Goal: Transaction & Acquisition: Obtain resource

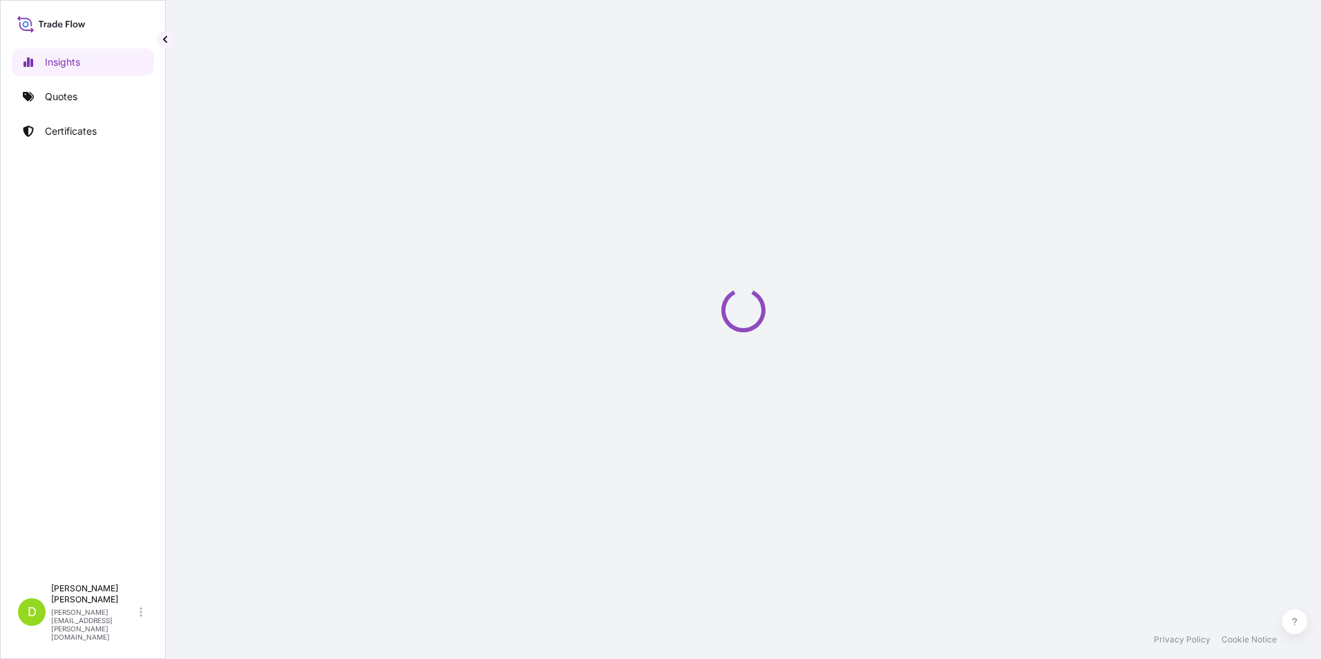
select select "2025"
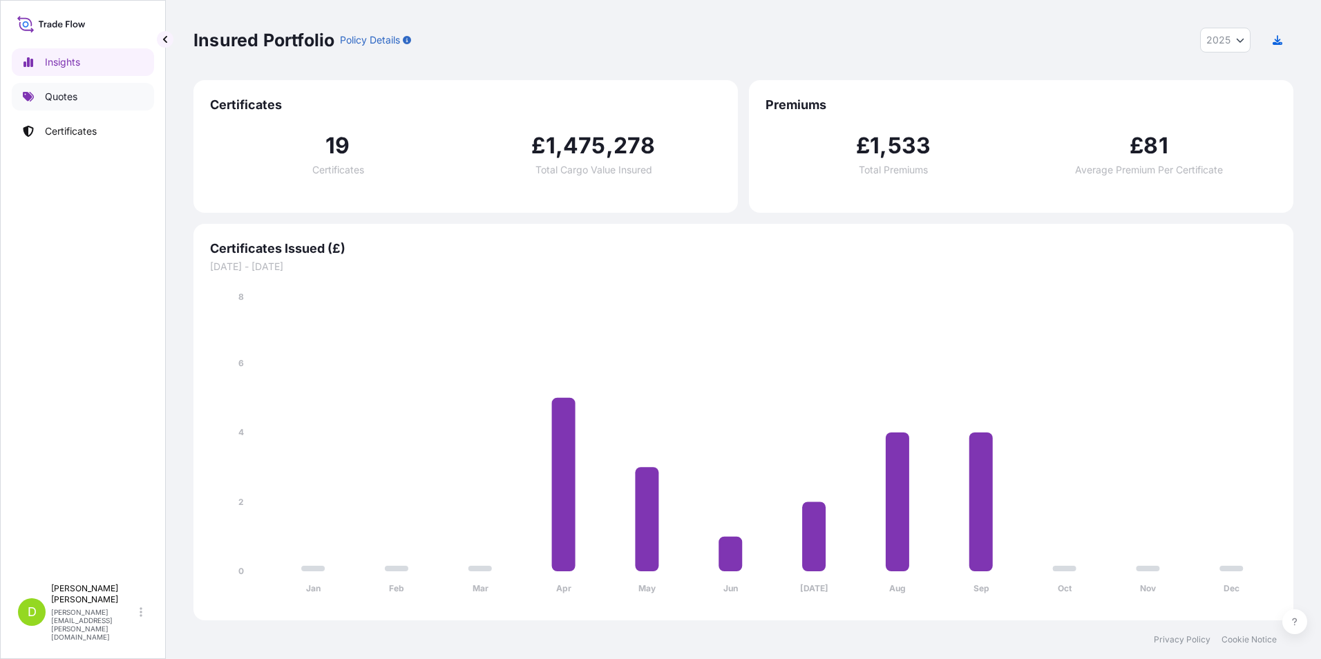
click at [73, 99] on p "Quotes" at bounding box center [61, 97] width 32 height 14
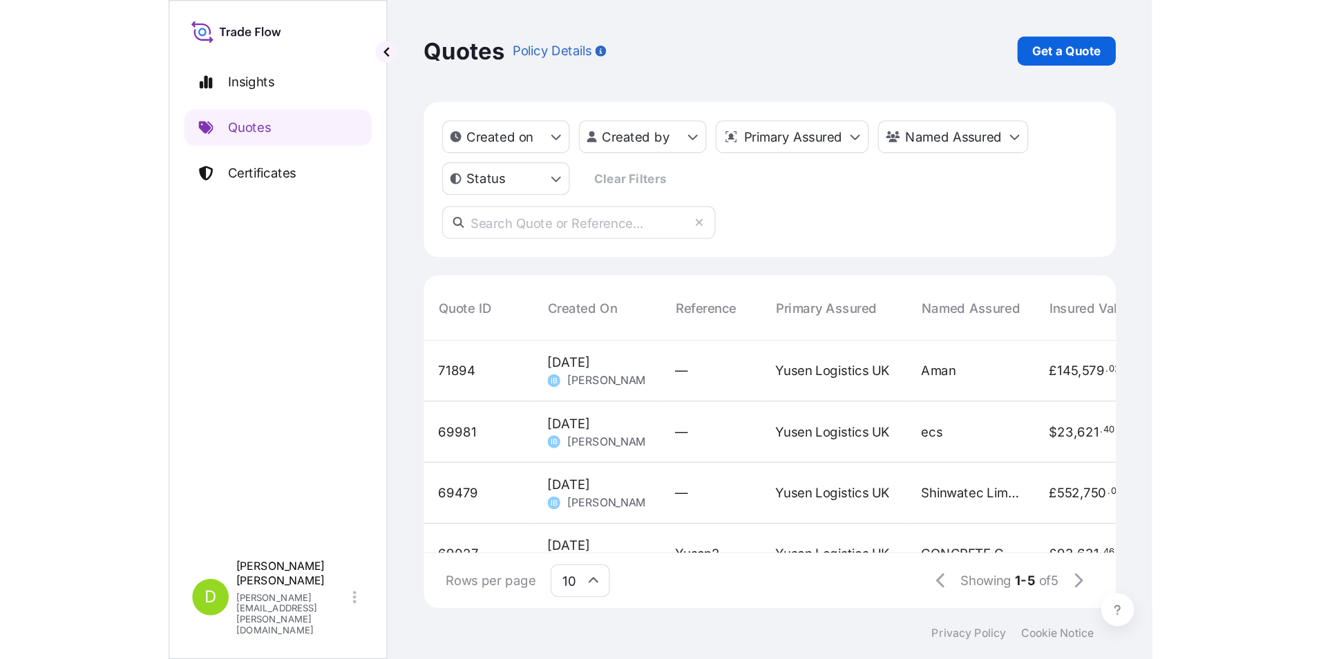
scroll to position [424, 1090]
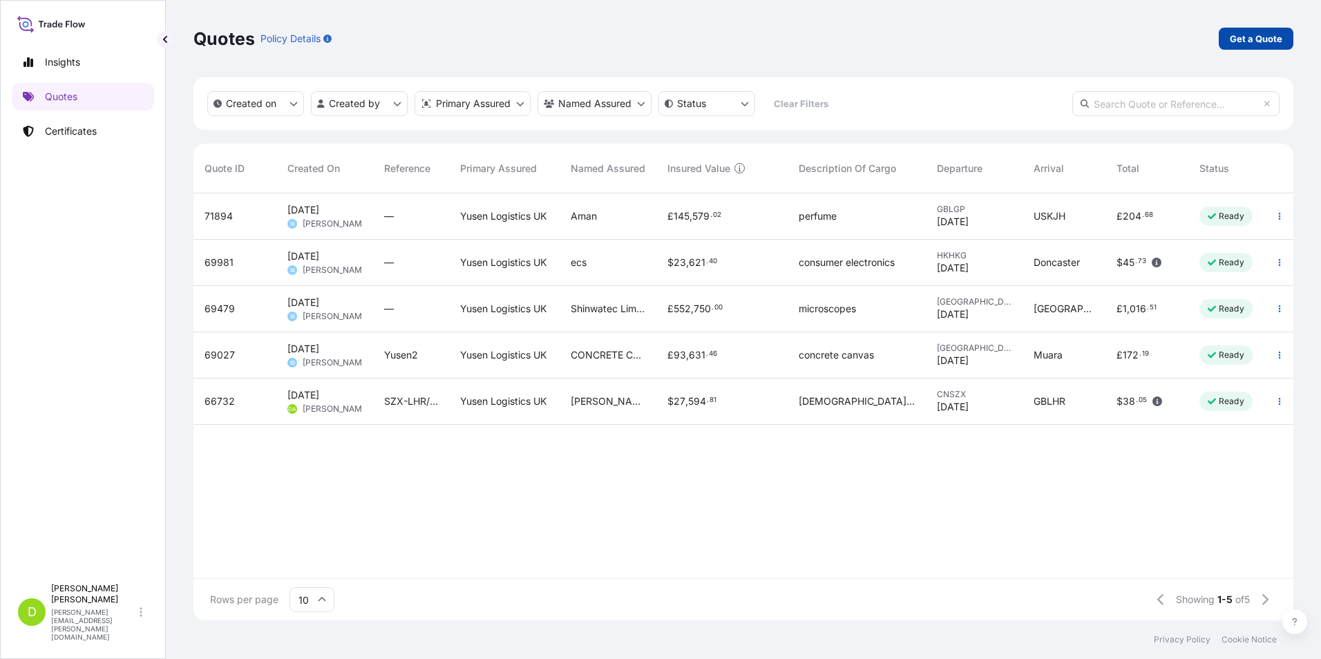
click at [1258, 40] on p "Get a Quote" at bounding box center [1256, 39] width 53 height 14
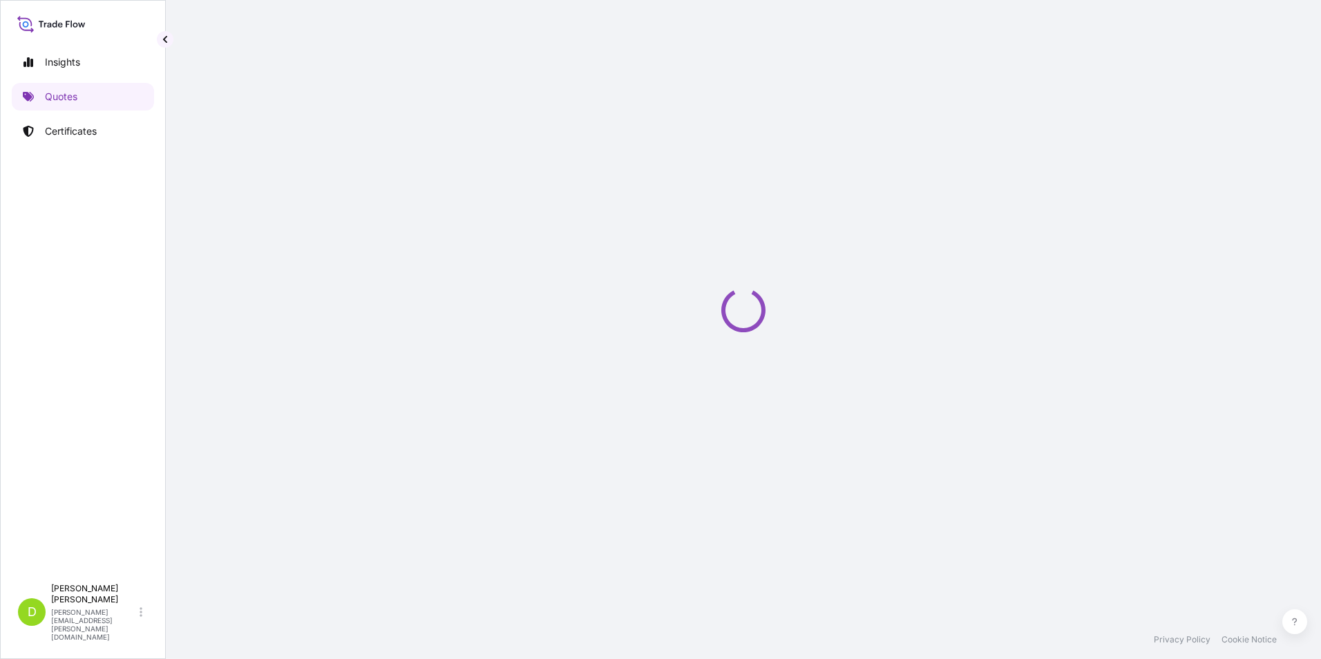
select select "Sea"
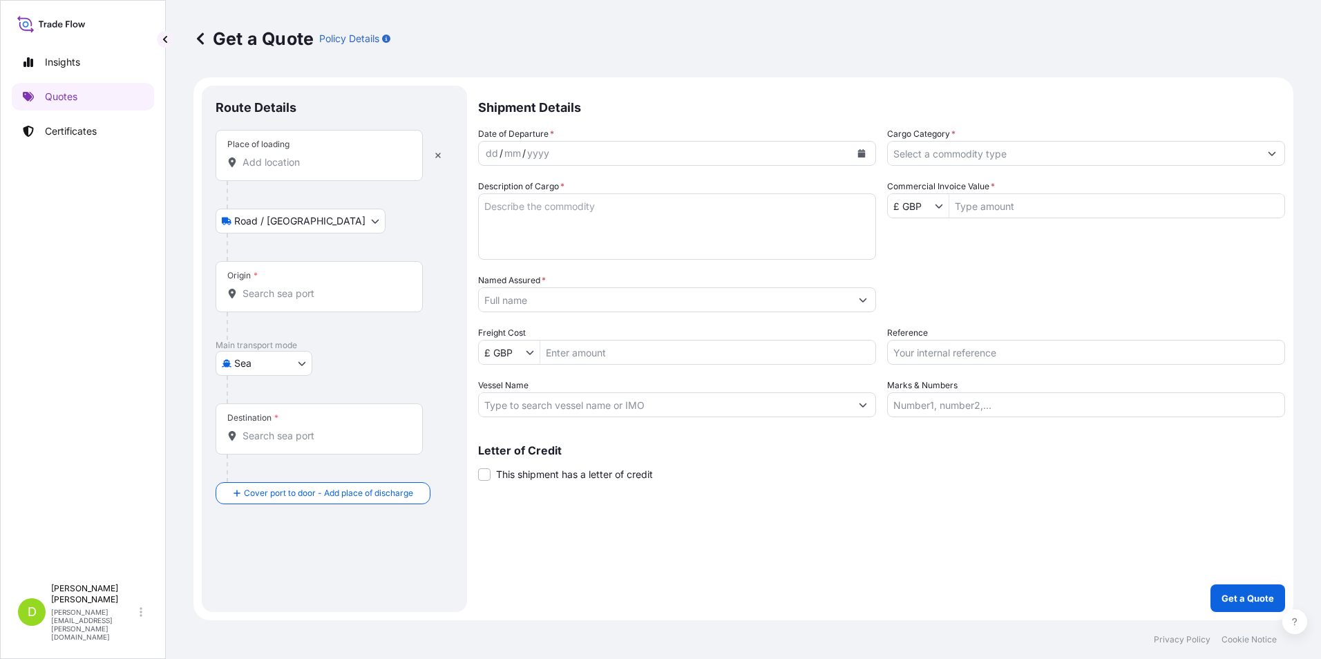
click at [247, 162] on input "Place of loading" at bounding box center [324, 162] width 163 height 14
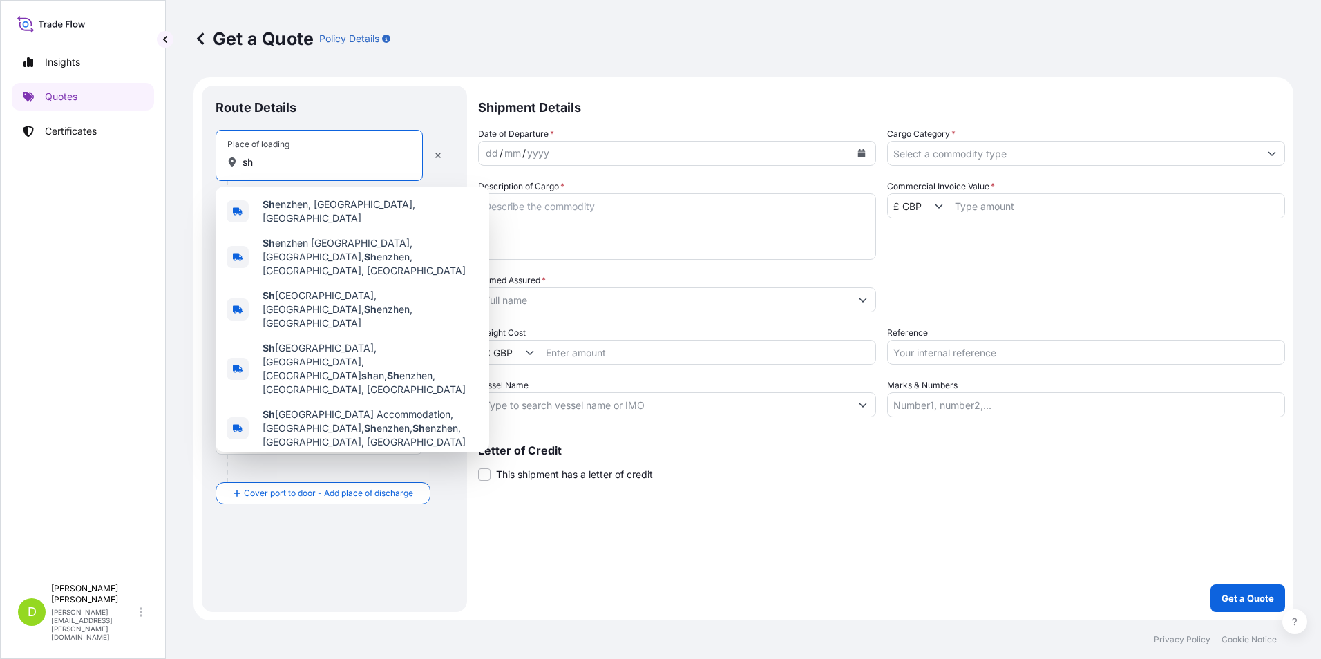
type input "s"
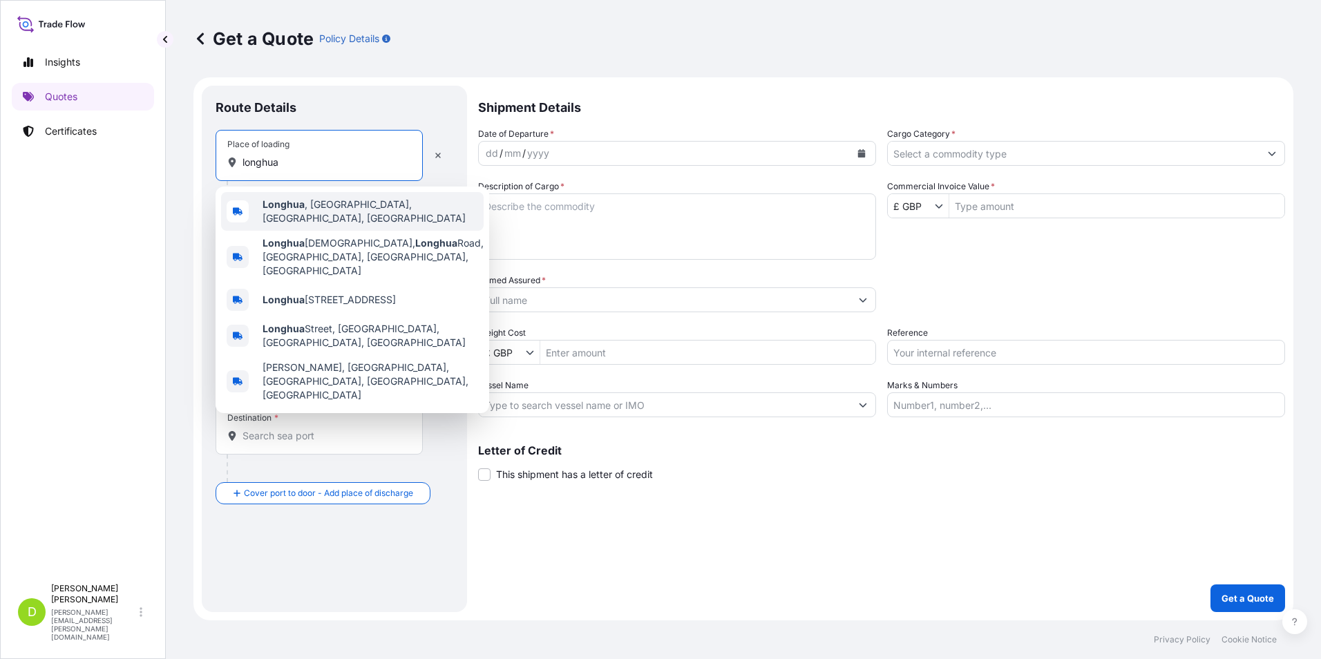
click at [330, 204] on span "[GEOGRAPHIC_DATA] , [GEOGRAPHIC_DATA], [GEOGRAPHIC_DATA], [GEOGRAPHIC_DATA]" at bounding box center [371, 212] width 216 height 28
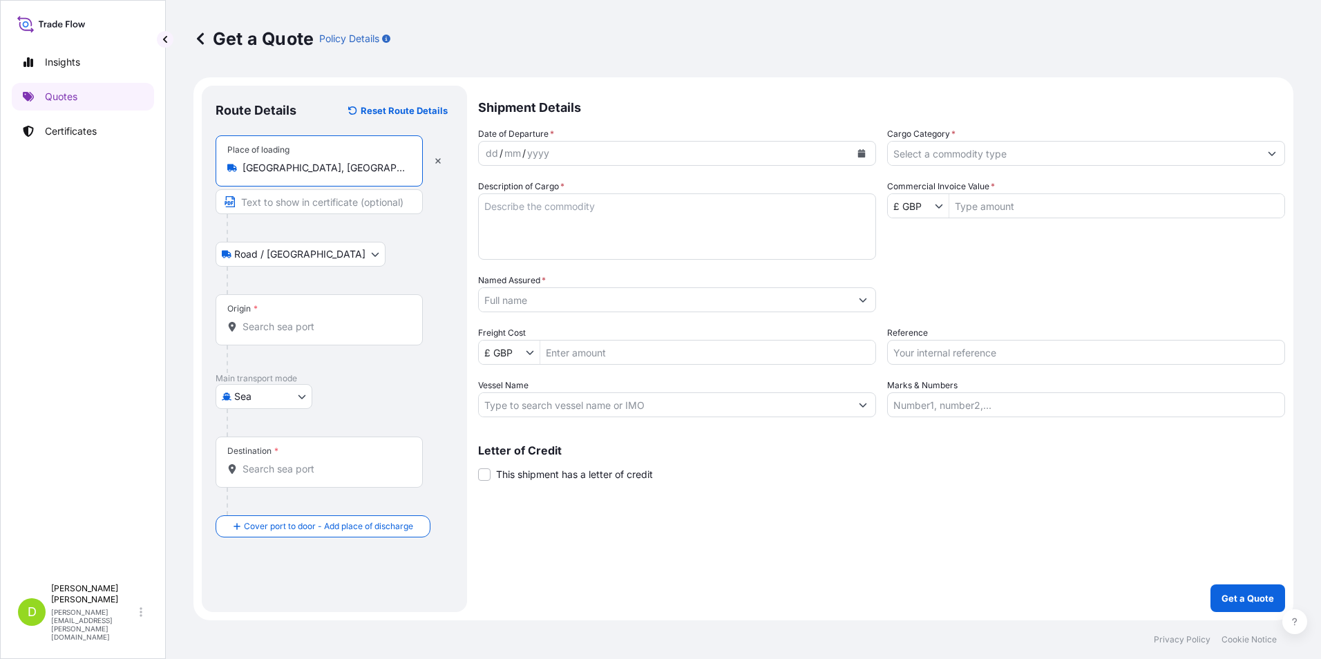
type input "[GEOGRAPHIC_DATA], [GEOGRAPHIC_DATA], [GEOGRAPHIC_DATA], [GEOGRAPHIC_DATA]"
click at [278, 327] on input "Origin *" at bounding box center [324, 327] width 163 height 14
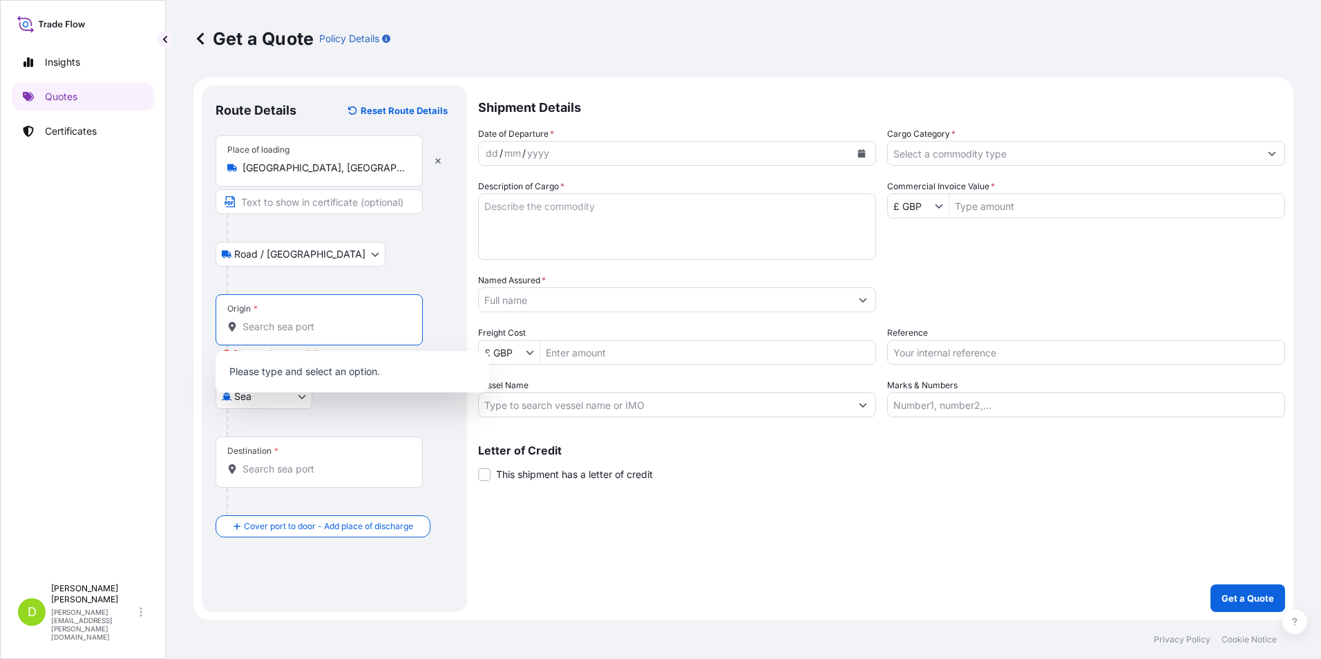
click at [270, 328] on input "Origin * Please select an origin" at bounding box center [324, 327] width 163 height 14
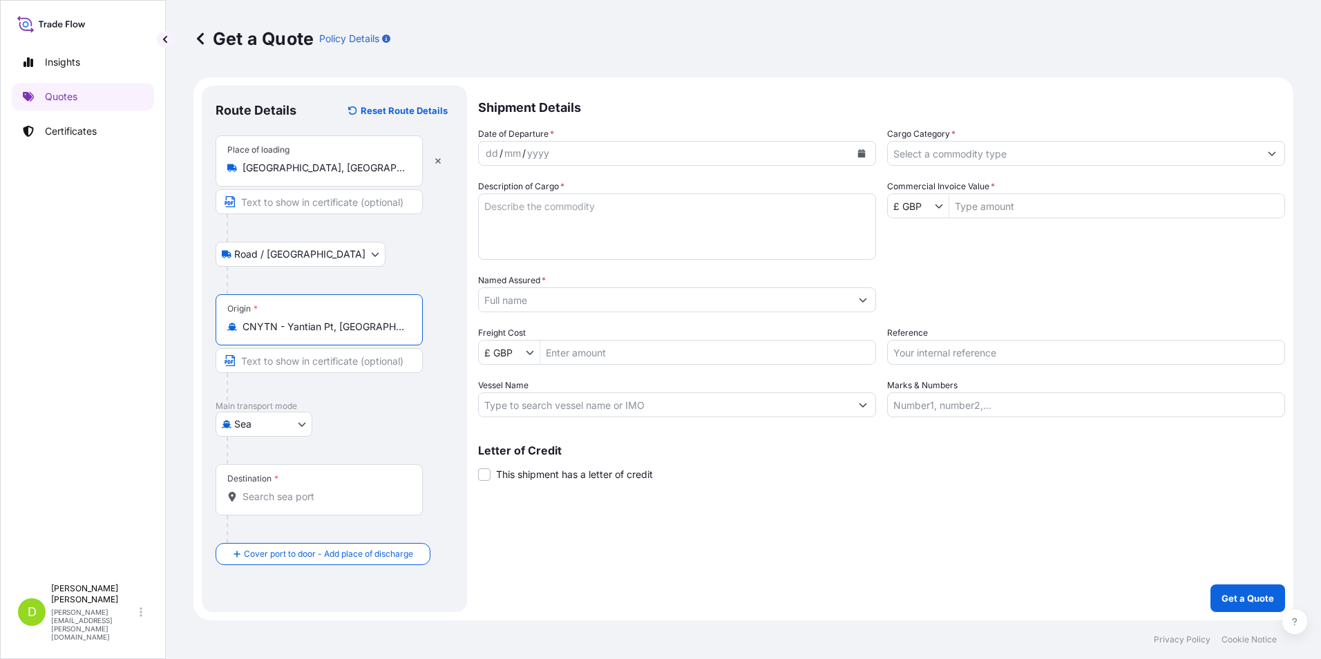
type input "CNYTN - Yantian Pt, [GEOGRAPHIC_DATA]"
click at [294, 500] on input "Destination *" at bounding box center [324, 497] width 163 height 14
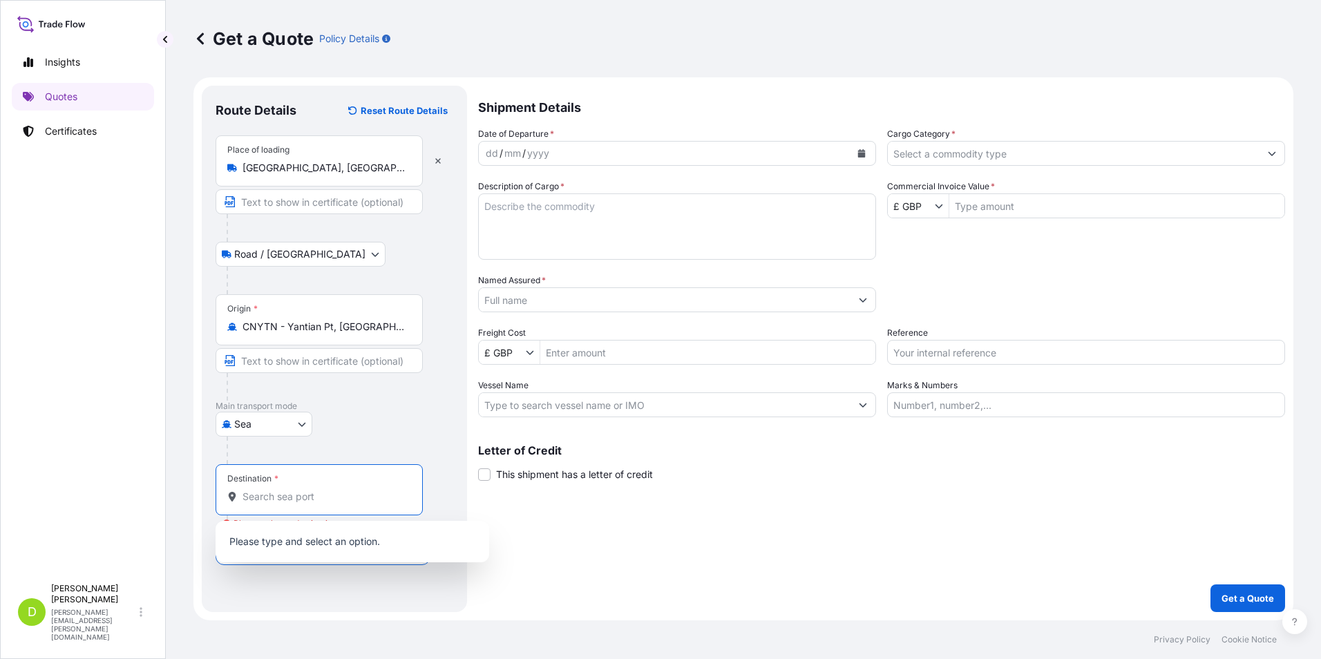
click at [281, 500] on input "Destination * Please select a destination" at bounding box center [324, 497] width 163 height 14
click at [304, 541] on span "GB FXT - Felixstowe, [GEOGRAPHIC_DATA]" at bounding box center [357, 543] width 189 height 14
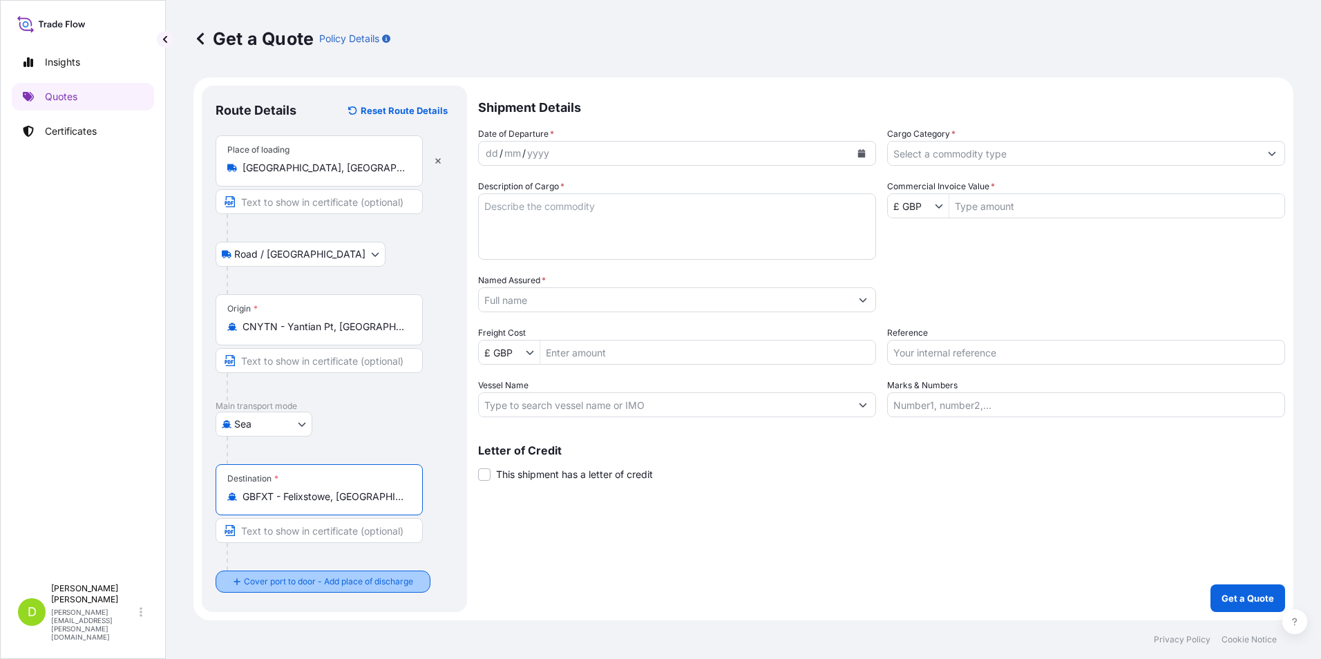
type input "GBFXT - Felixstowe, [GEOGRAPHIC_DATA]"
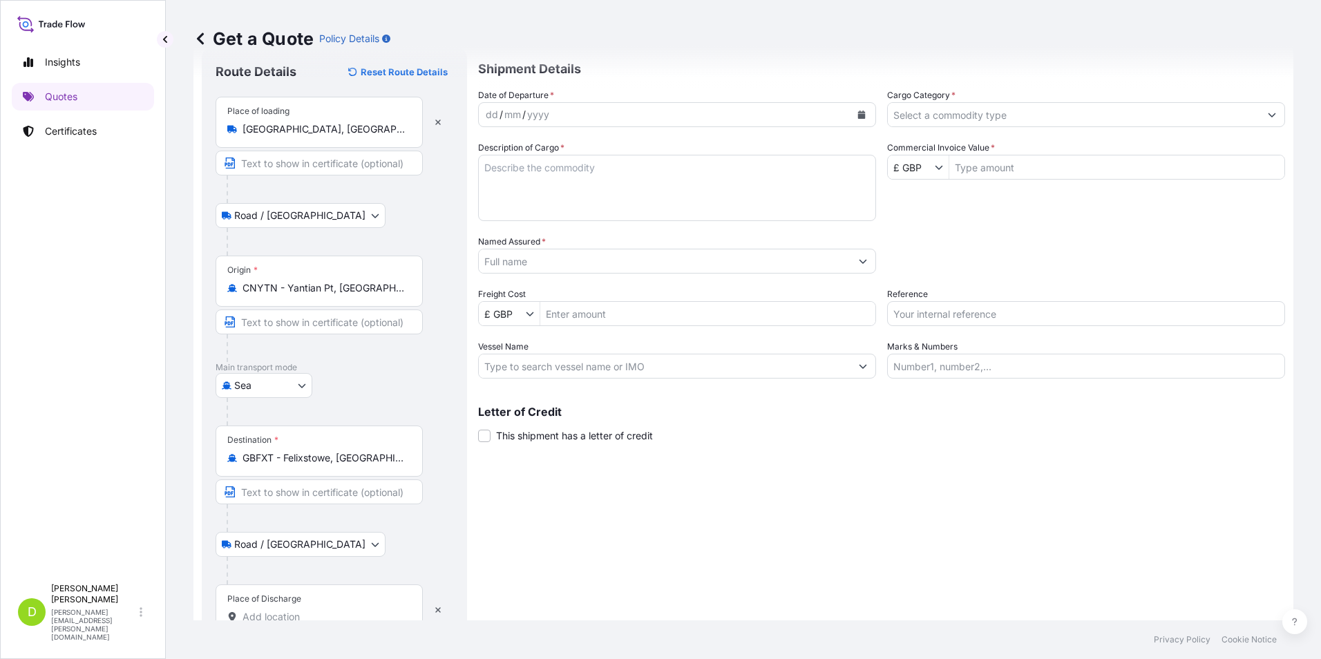
scroll to position [76, 0]
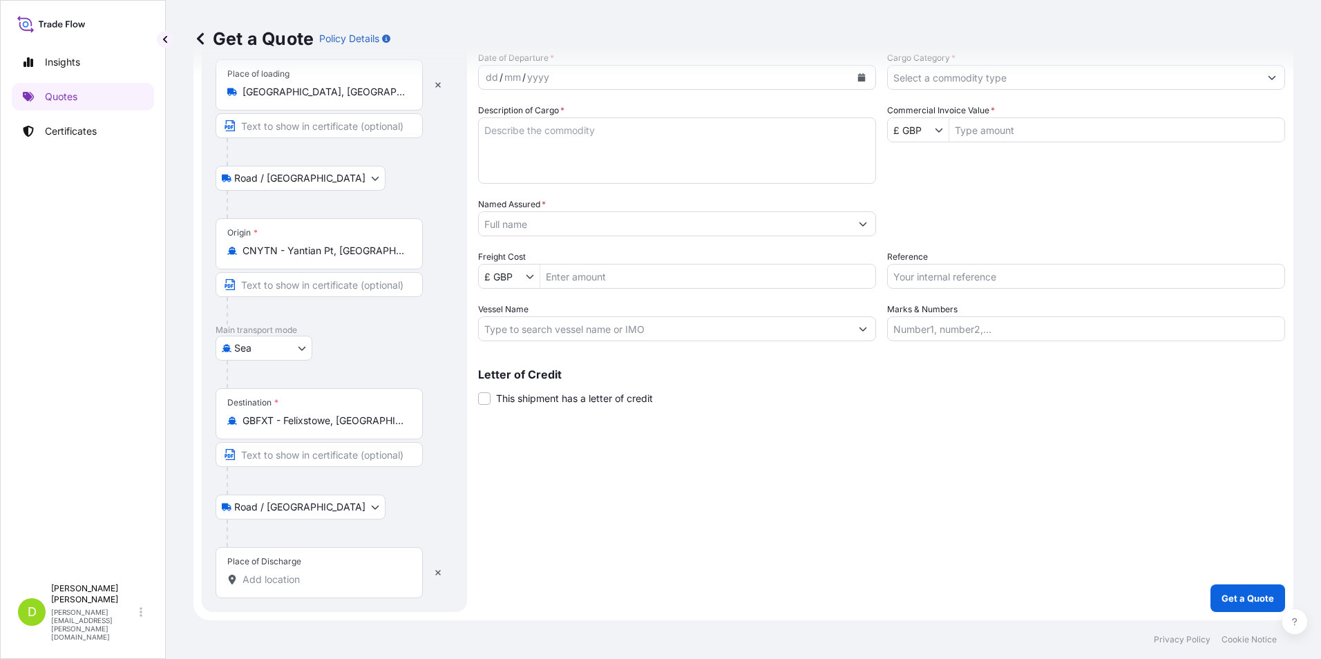
click at [301, 583] on input "Place of Discharge" at bounding box center [324, 580] width 163 height 14
click at [378, 627] on span "[STREET_ADDRESS]" at bounding box center [371, 635] width 216 height 41
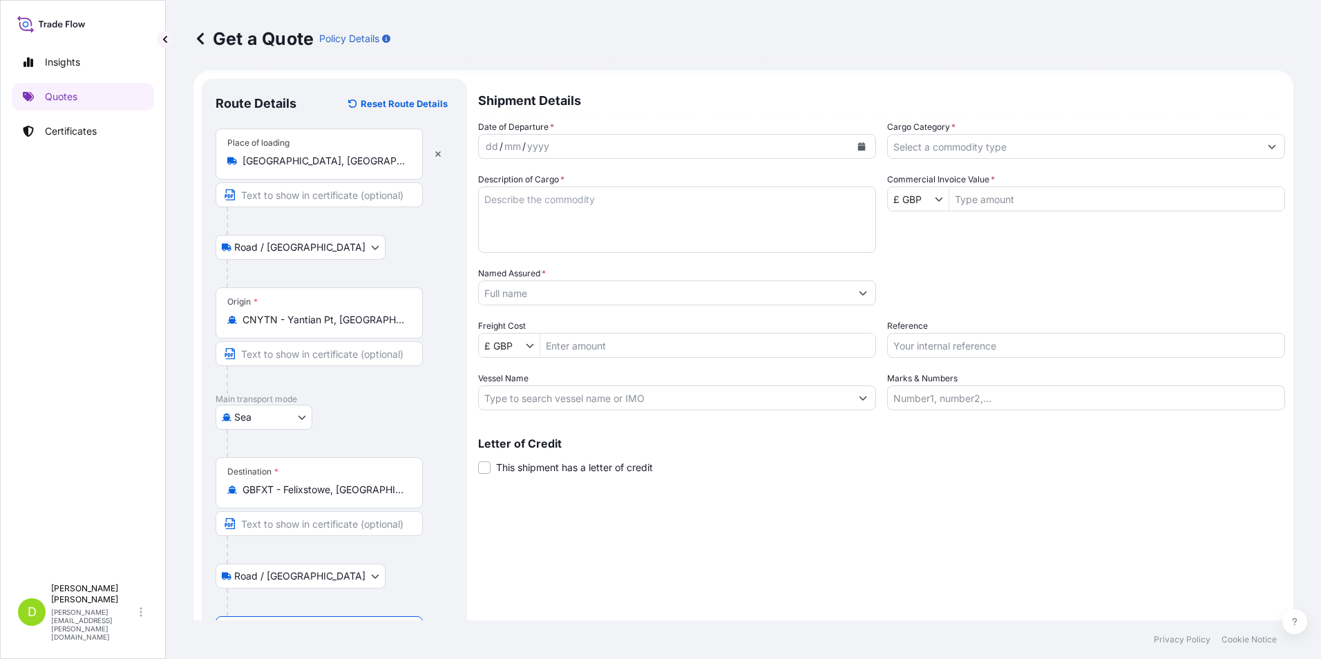
type input "[STREET_ADDRESS]"
click at [859, 148] on icon "Calendar" at bounding box center [862, 146] width 8 height 8
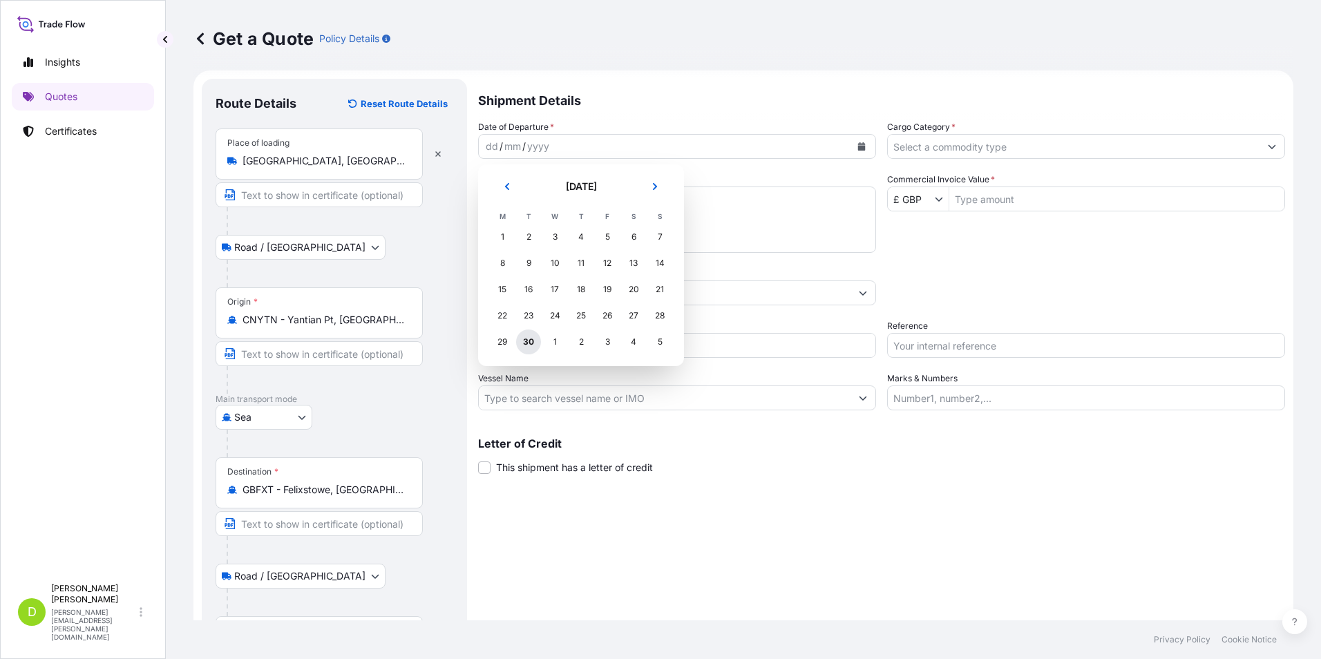
click at [533, 345] on div "30" at bounding box center [528, 342] width 25 height 25
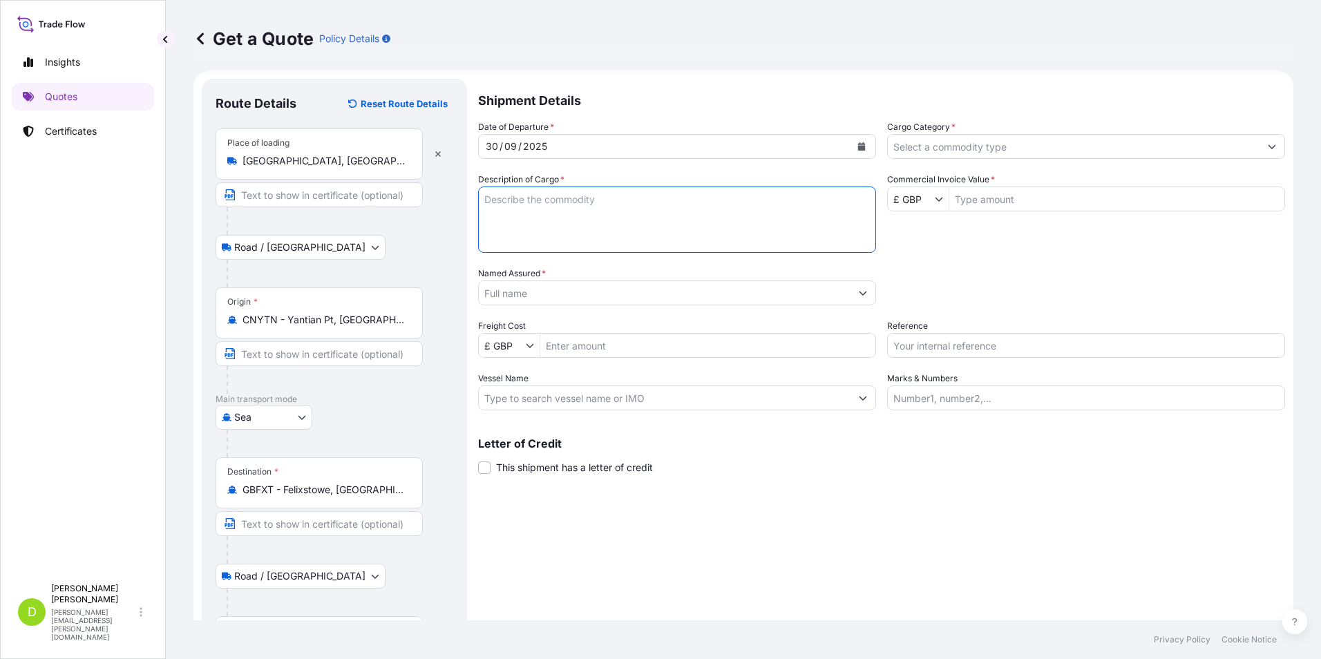
click at [582, 202] on textarea "Description of Cargo *" at bounding box center [677, 220] width 398 height 66
type textarea "Model trains - new"
click at [861, 294] on icon "Show suggestions" at bounding box center [863, 293] width 8 height 8
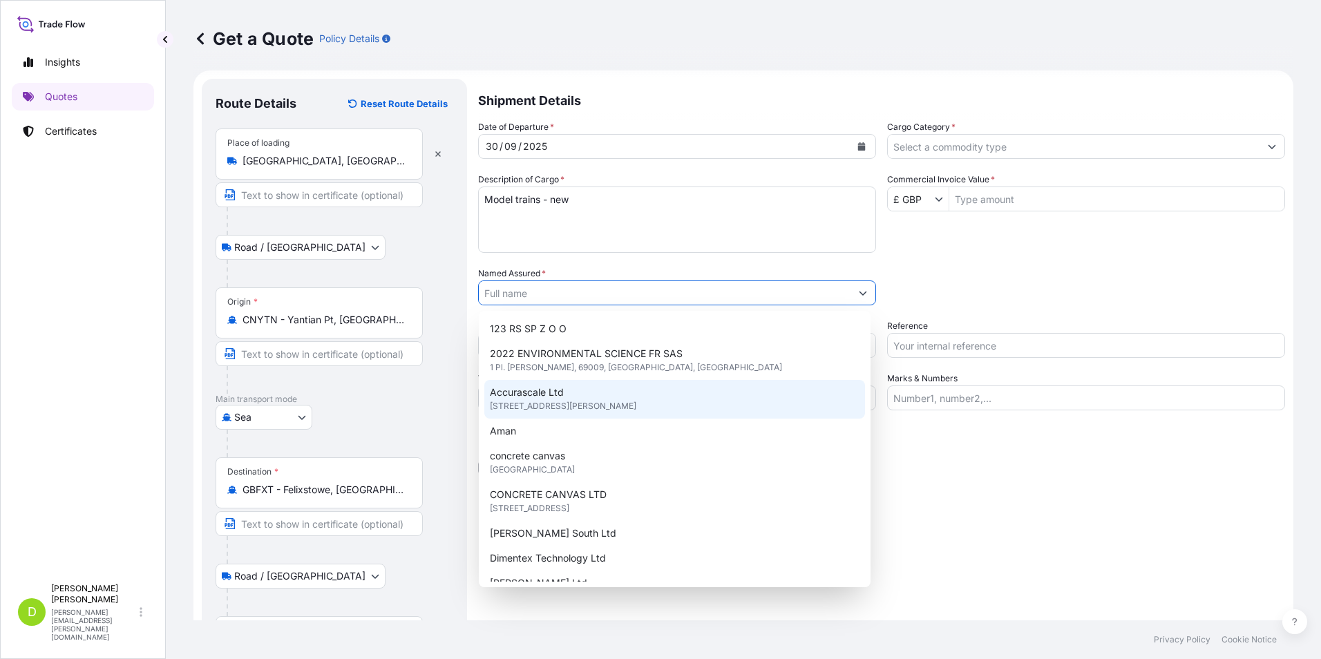
click at [606, 399] on span "[STREET_ADDRESS][PERSON_NAME]" at bounding box center [563, 406] width 146 height 14
type input "Accurascale Ltd"
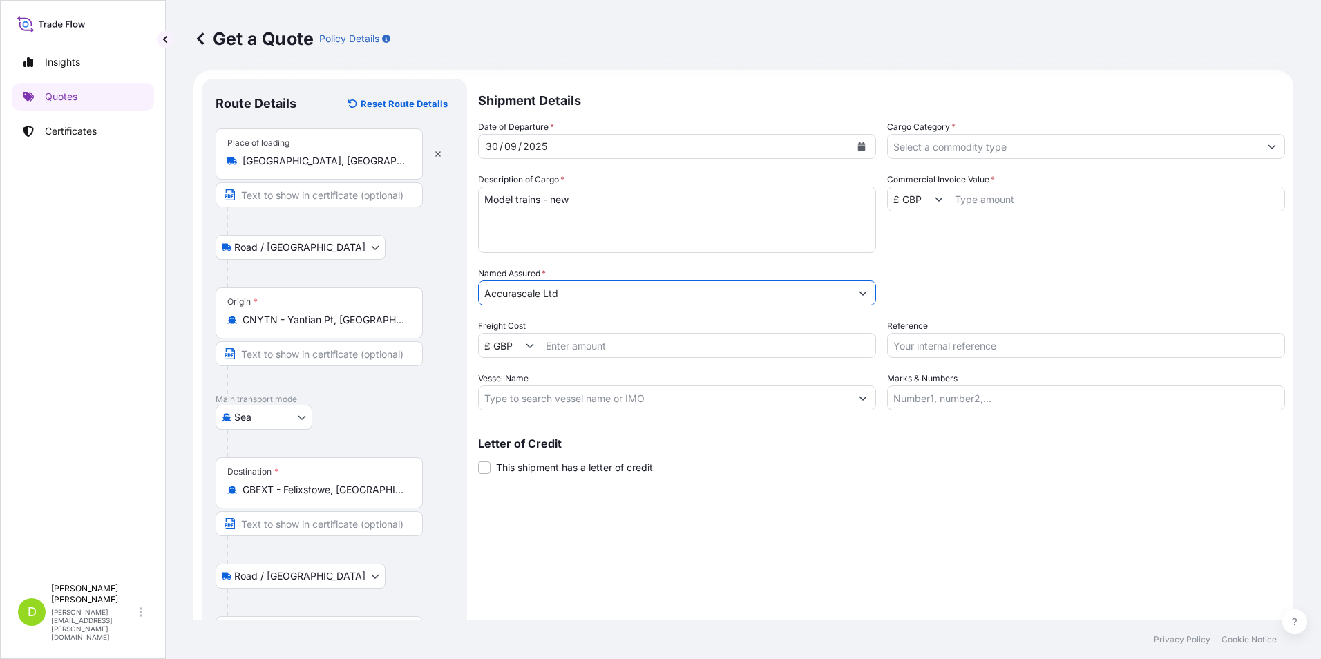
click at [549, 350] on input "Freight Cost" at bounding box center [707, 345] width 335 height 25
click at [527, 345] on icon "Show suggestions" at bounding box center [531, 346] width 8 height 4
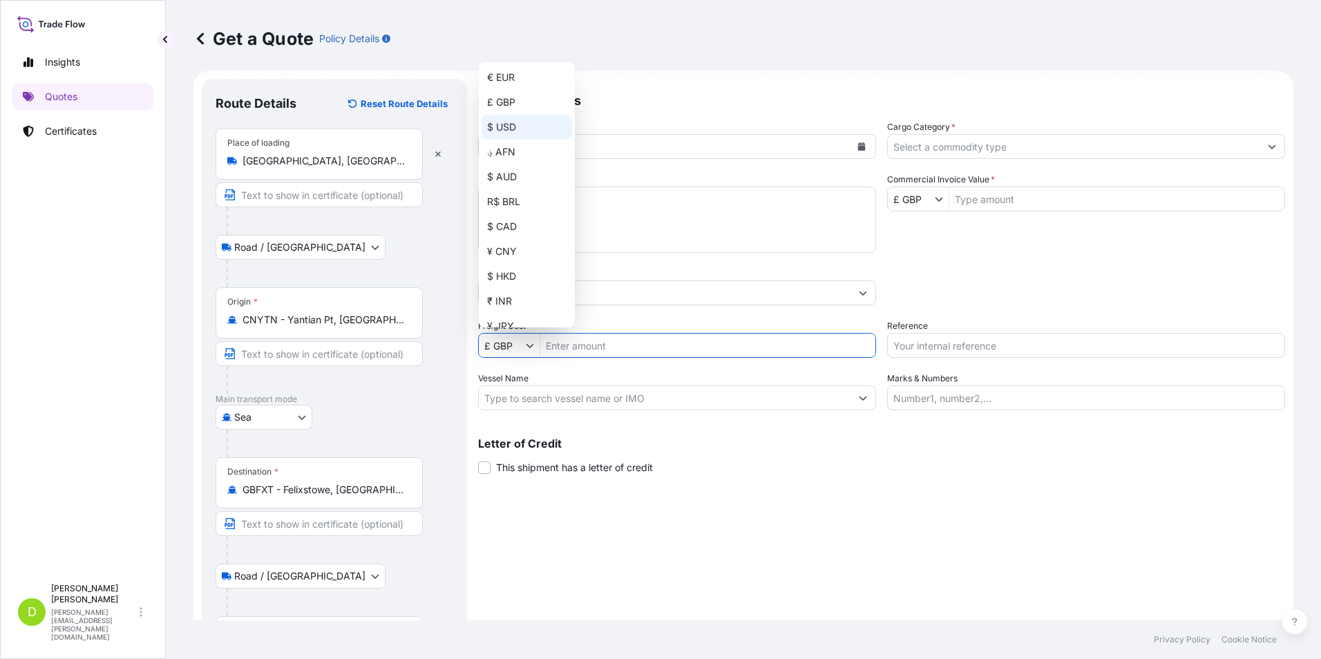
click at [511, 122] on div "$ USD" at bounding box center [527, 127] width 91 height 25
type input "$ USD"
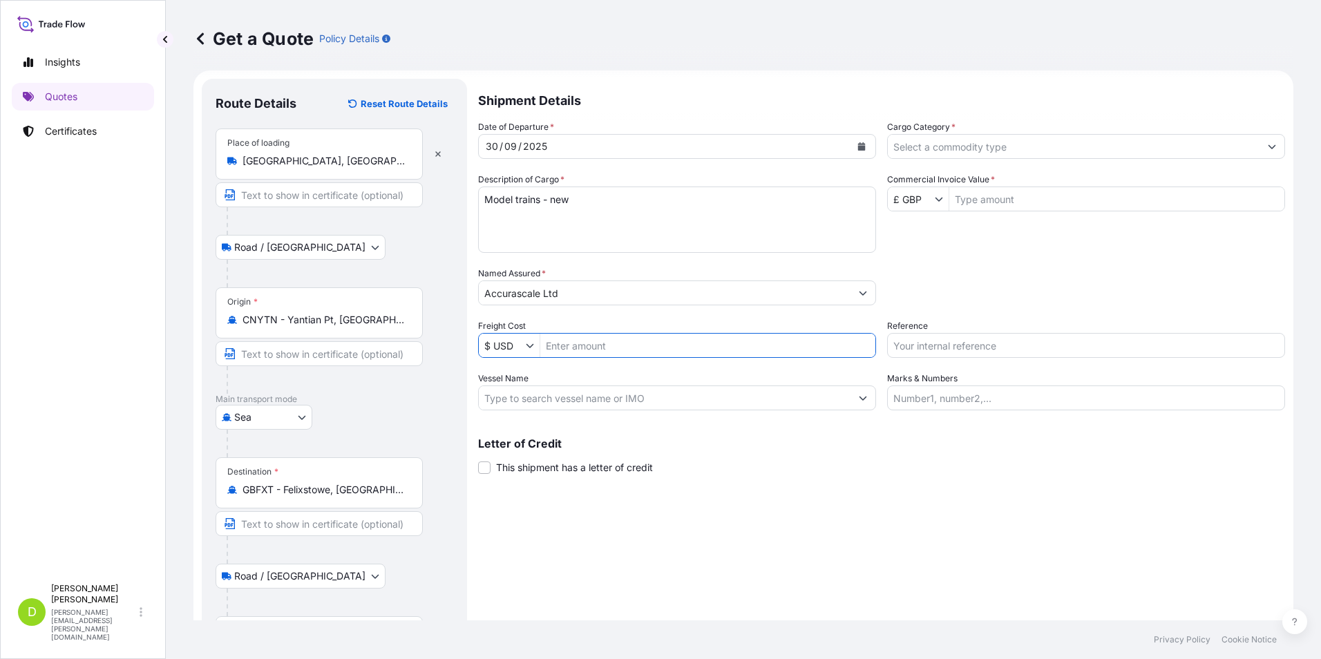
click at [590, 346] on input "Freight Cost" at bounding box center [707, 345] width 335 height 25
type input "5,018"
click at [1269, 146] on icon "Show suggestions" at bounding box center [1273, 147] width 8 height 4
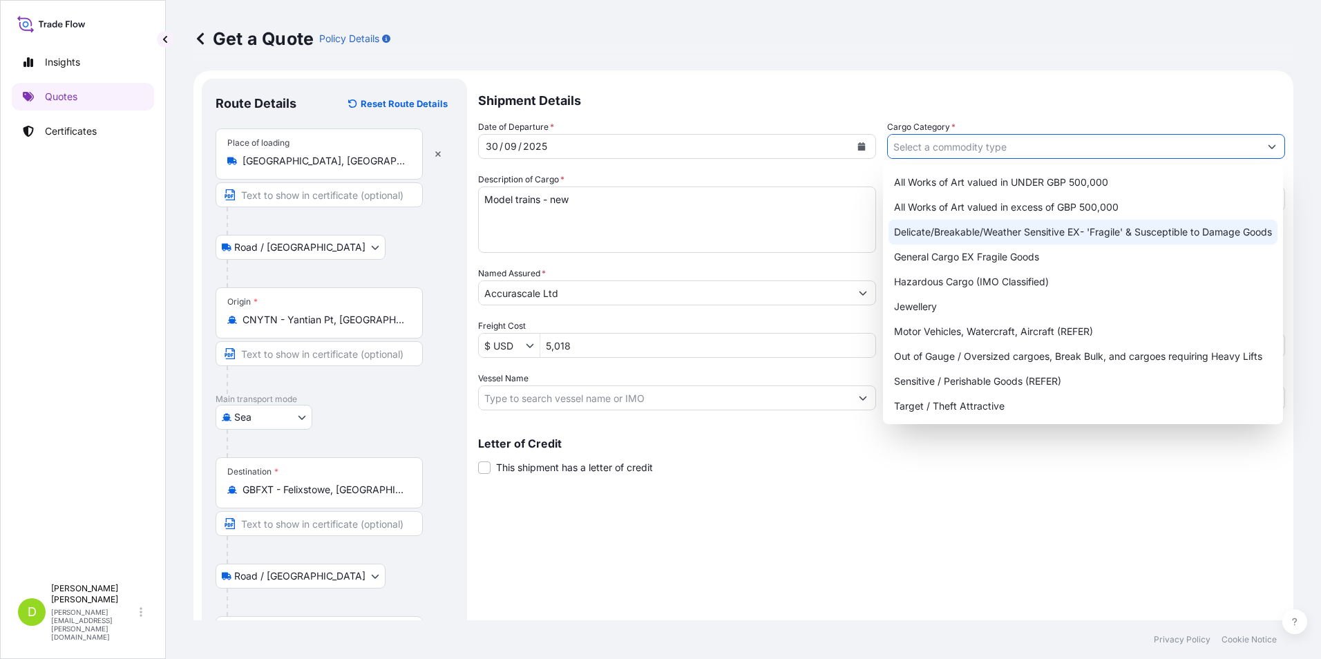
click at [1077, 229] on div "Delicate/Breakable/Weather Sensitive EX- 'Fragile' & Susceptible to Damage Goods" at bounding box center [1083, 232] width 389 height 25
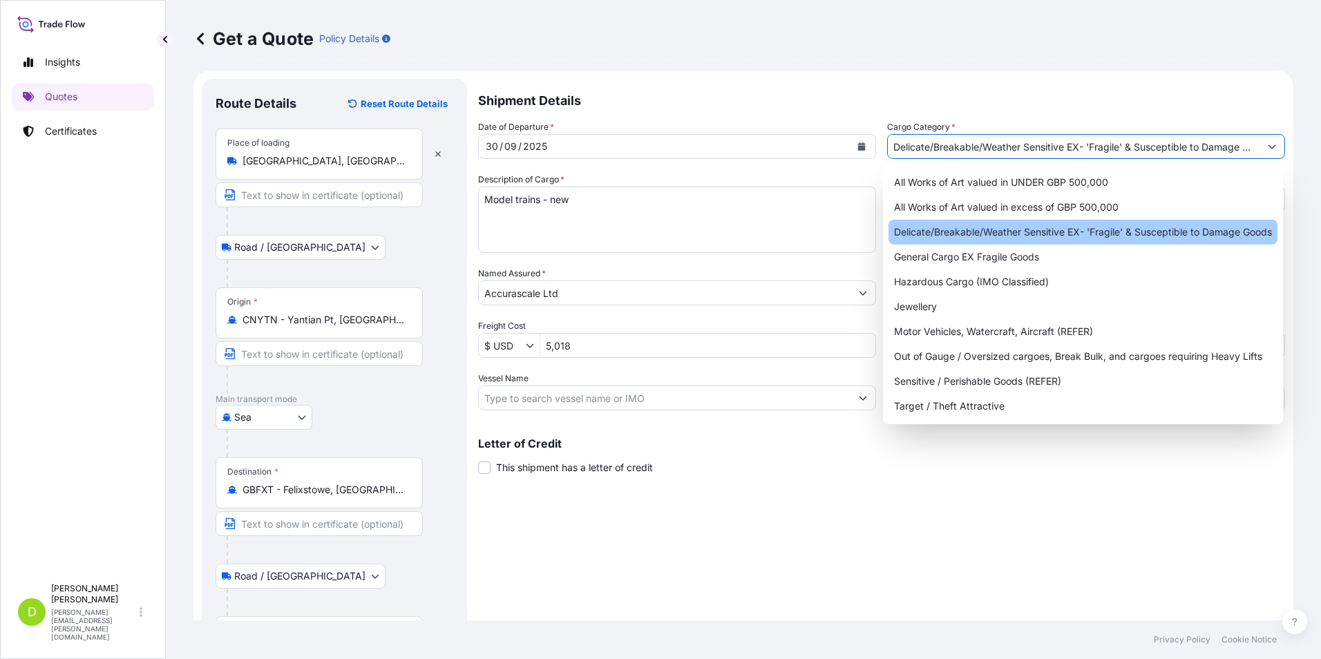
type input "Delicate/Breakable/Weather Sensitive EX- 'Fragile' & Susceptible to Damage Goods"
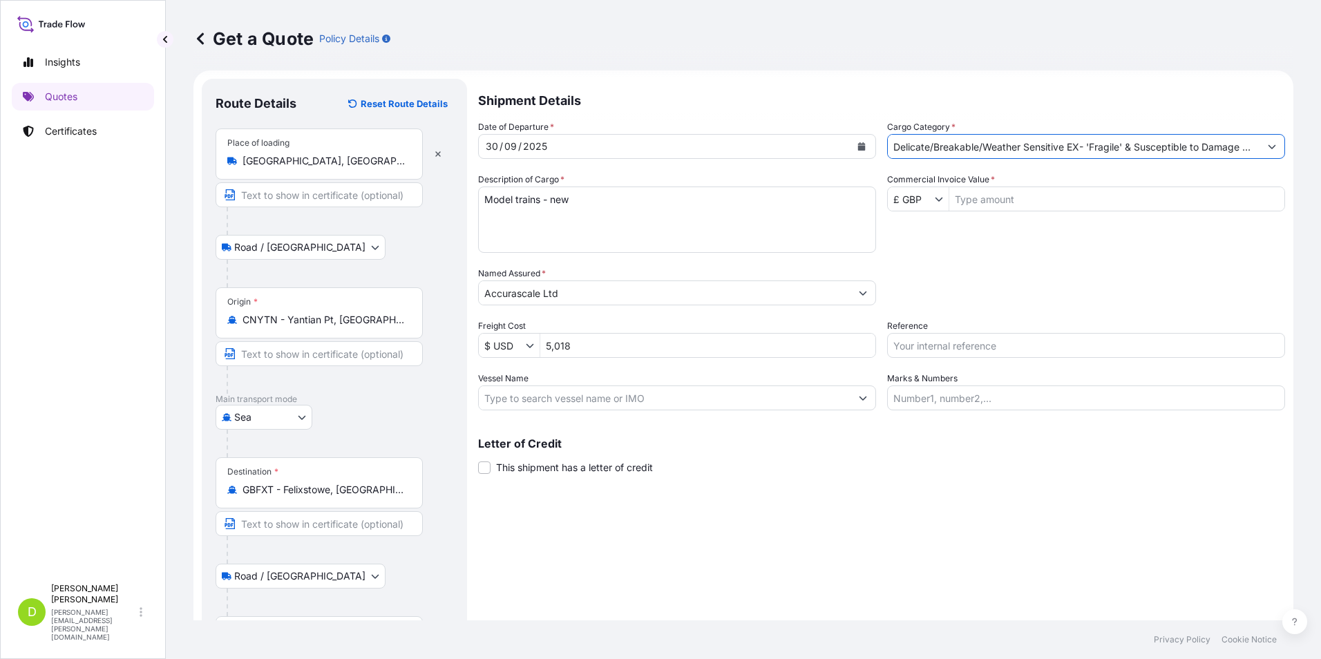
click at [935, 199] on icon "Show suggestions" at bounding box center [939, 199] width 8 height 8
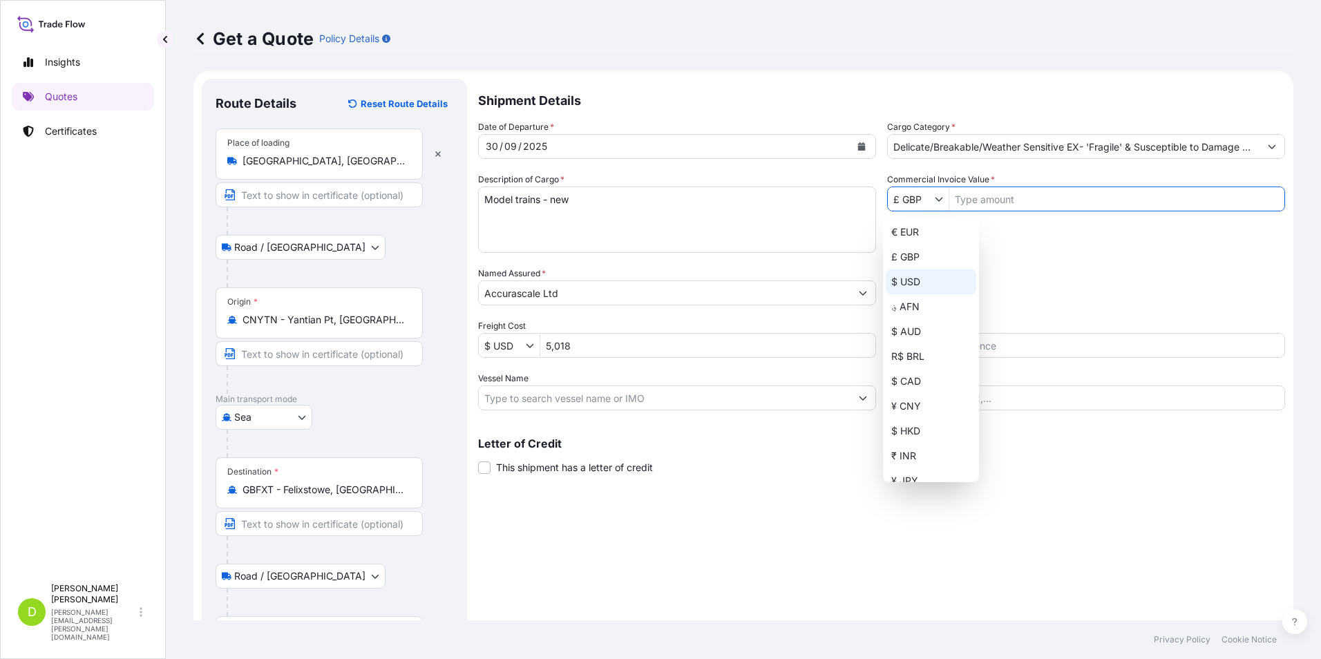
click at [909, 281] on div "$ USD" at bounding box center [931, 281] width 91 height 25
type input "$ USD"
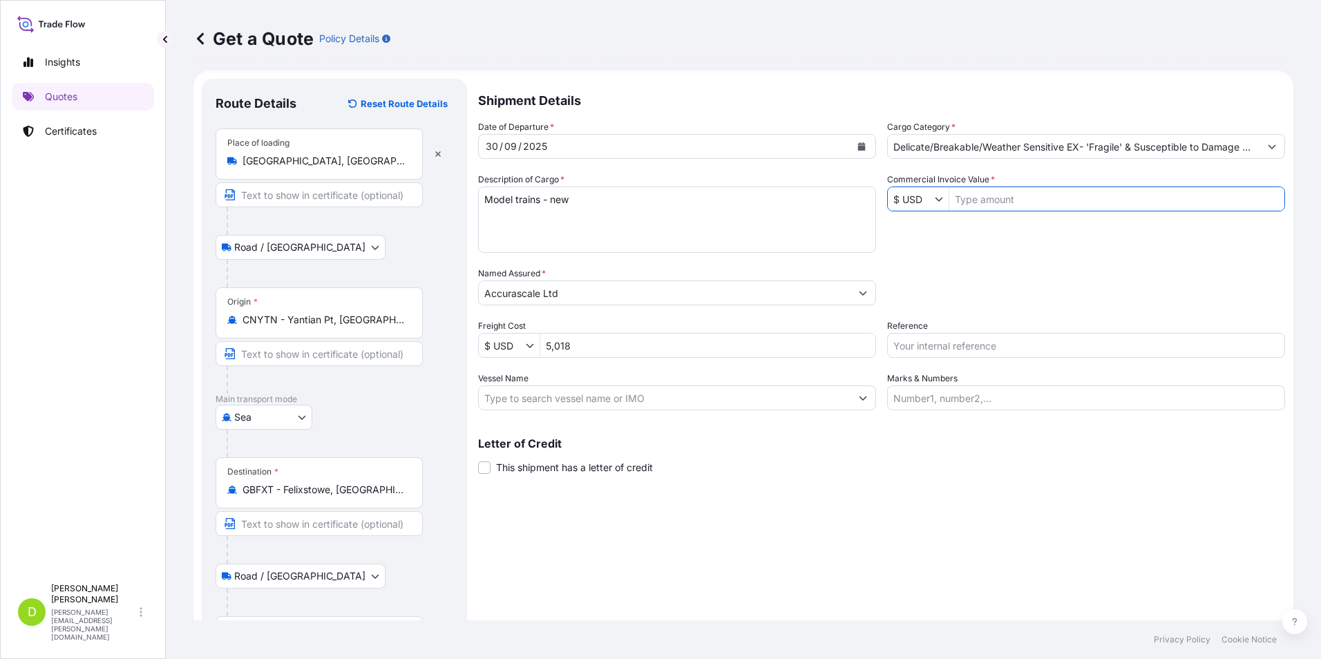
click at [970, 200] on input "Commercial Invoice Value *" at bounding box center [1116, 199] width 335 height 25
type input "395,150"
click at [949, 349] on input "Reference" at bounding box center [1086, 345] width 398 height 25
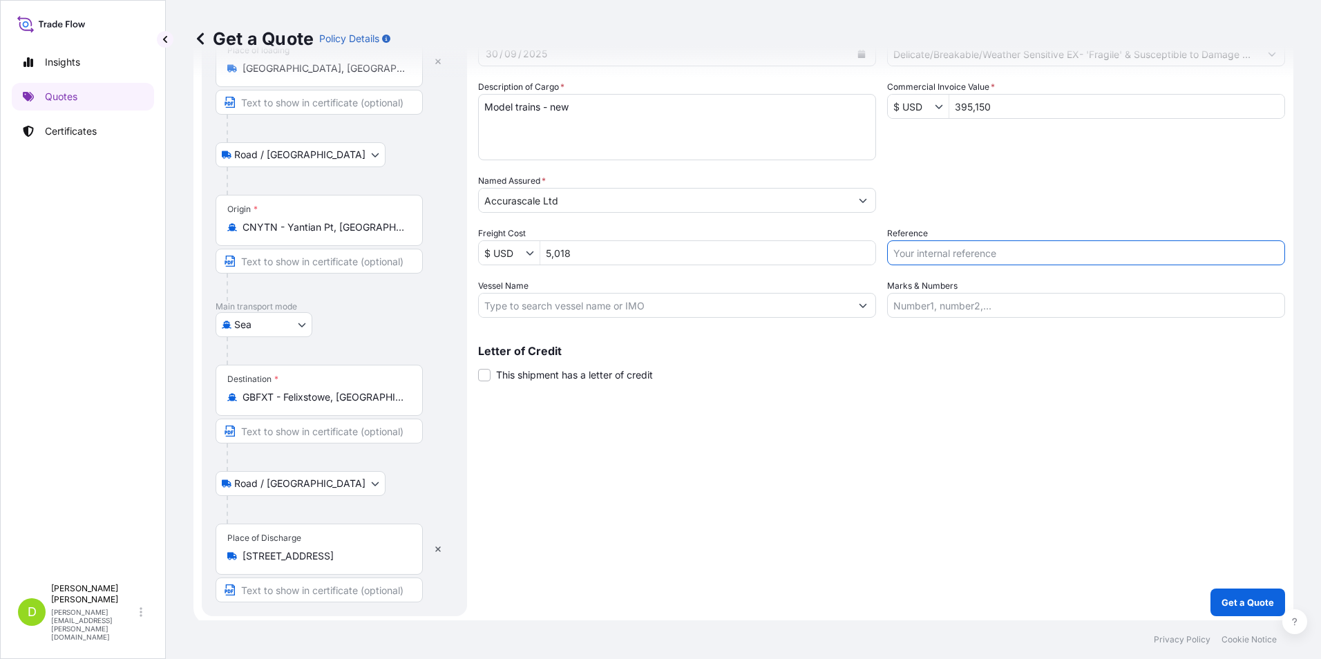
scroll to position [104, 0]
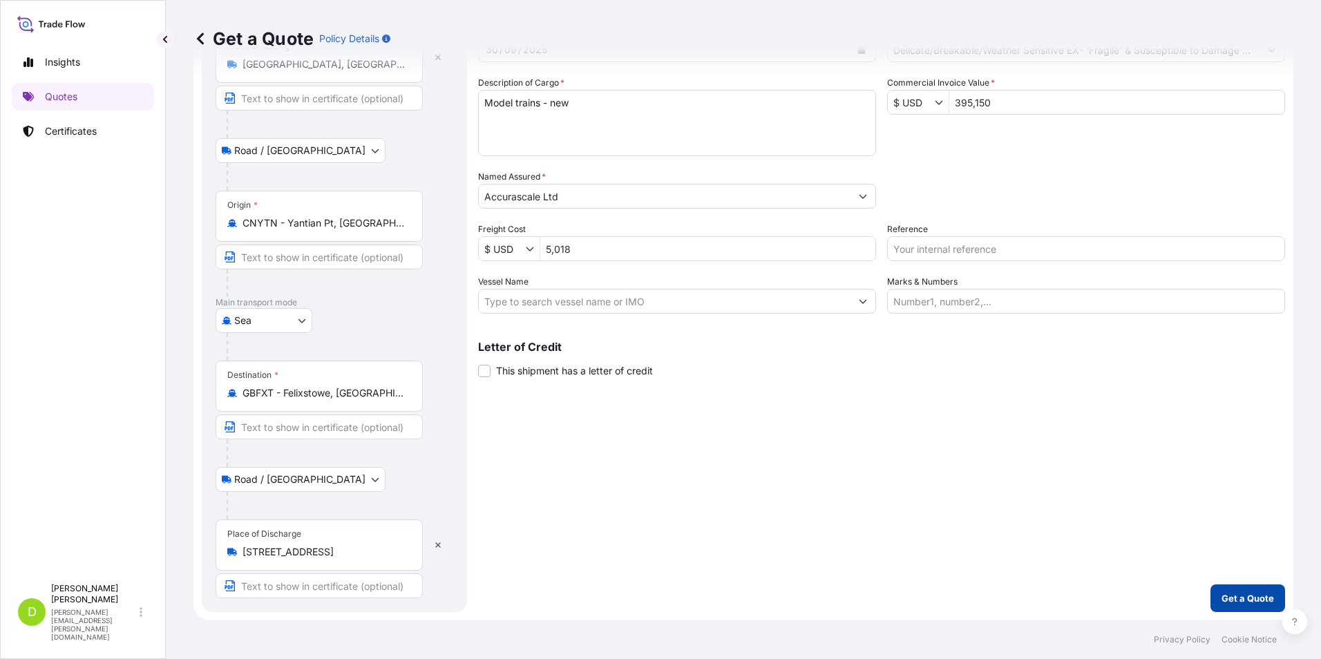
click at [1233, 595] on p "Get a Quote" at bounding box center [1248, 598] width 53 height 14
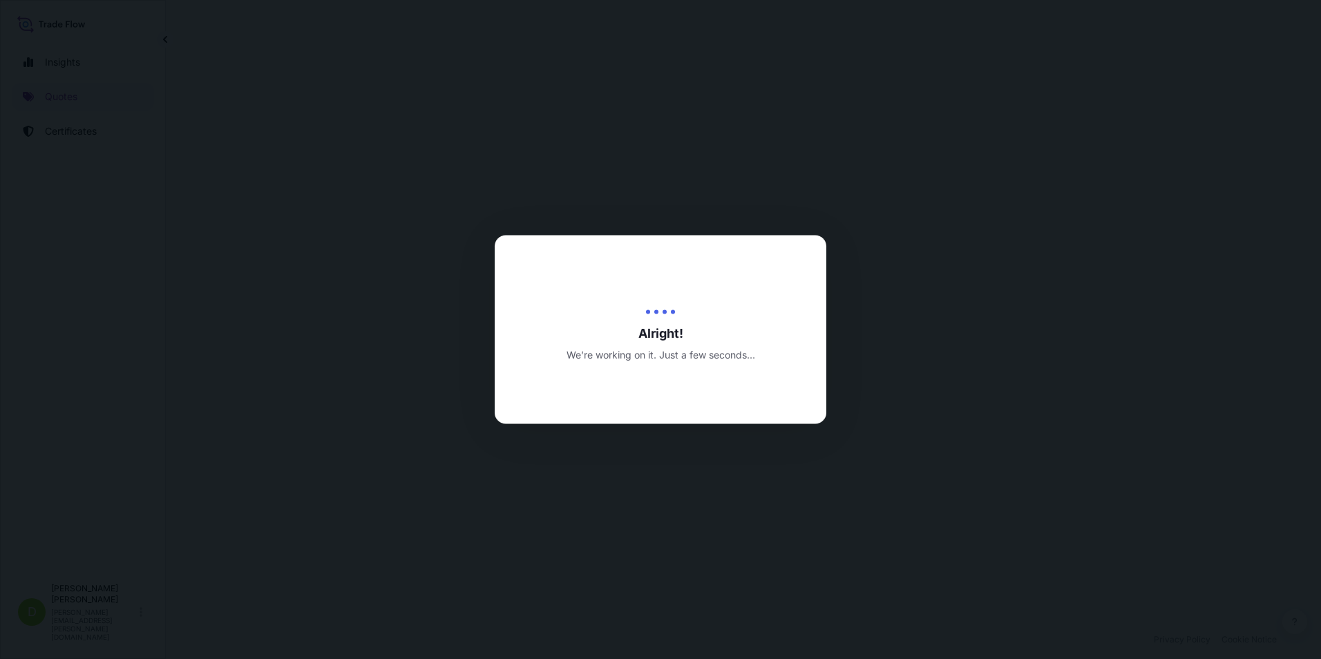
select select "Road / [GEOGRAPHIC_DATA]"
select select "Sea"
select select "Road / [GEOGRAPHIC_DATA]"
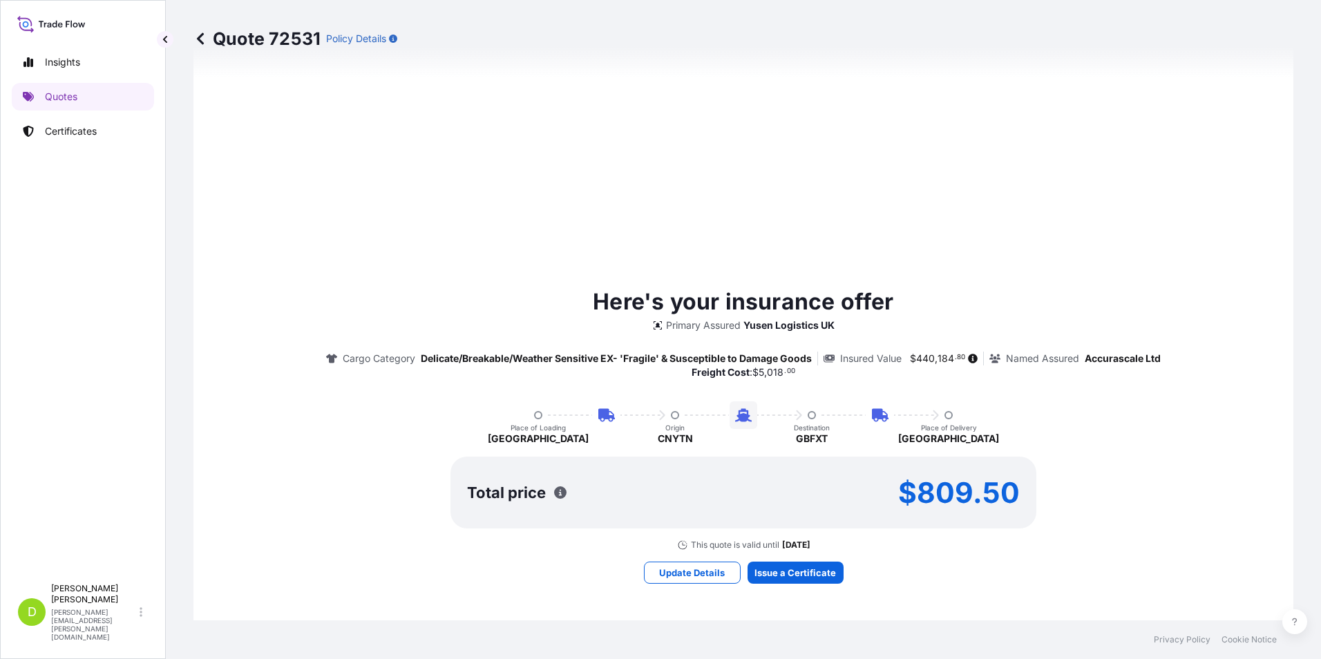
scroll to position [871, 0]
